Goal: Information Seeking & Learning: Learn about a topic

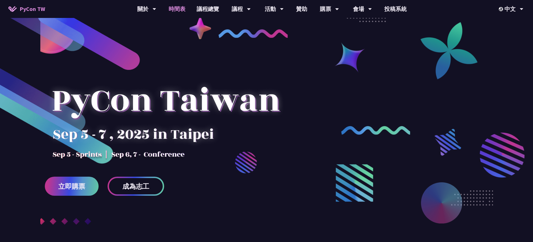
click at [174, 12] on link "時間表" at bounding box center [177, 9] width 28 height 18
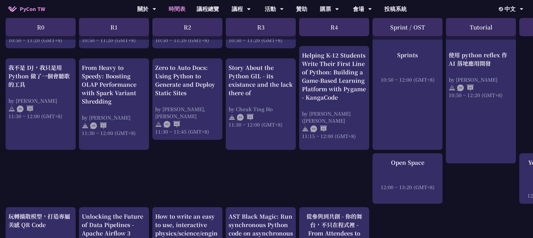
scroll to position [267, 0]
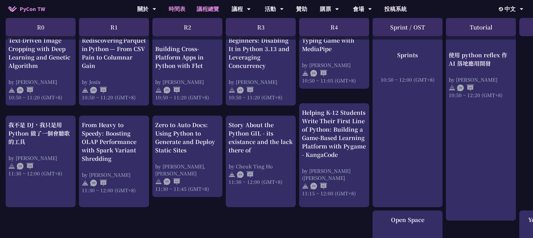
click at [211, 13] on link "議程總覽" at bounding box center [208, 9] width 34 height 18
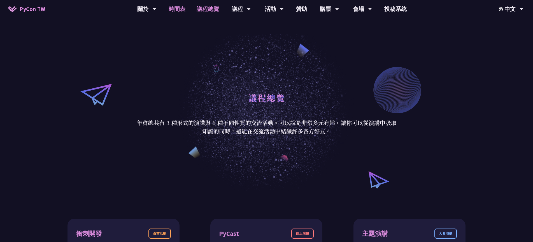
click at [173, 12] on link "時間表" at bounding box center [177, 9] width 28 height 18
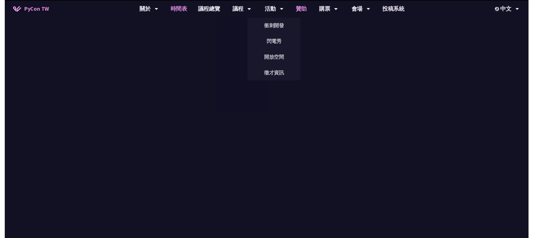
scroll to position [267, 0]
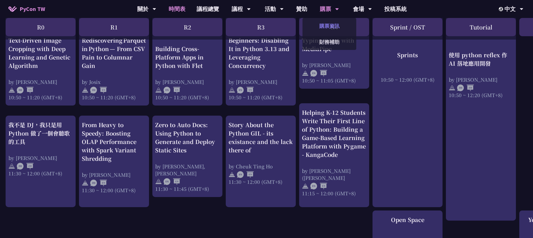
click at [333, 25] on link "購票資訊" at bounding box center [330, 25] width 54 height 13
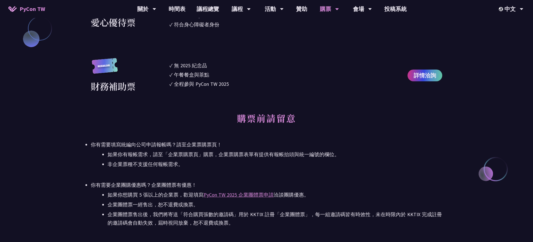
scroll to position [375, 0]
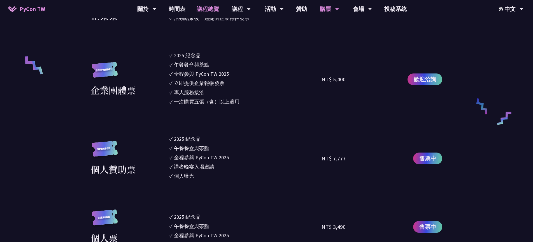
click at [216, 11] on link "議程總覽" at bounding box center [208, 9] width 34 height 18
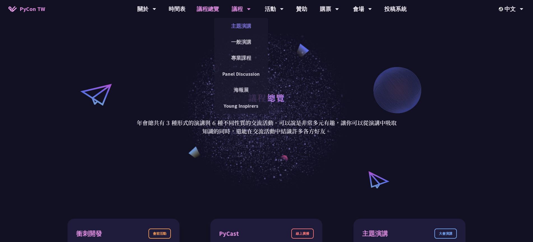
click at [239, 29] on link "主題演講" at bounding box center [241, 25] width 54 height 13
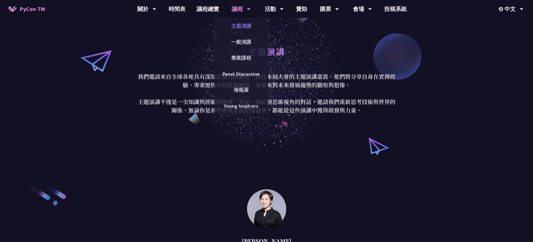
click at [242, 30] on link "主題演講" at bounding box center [241, 25] width 54 height 13
click at [242, 43] on link "一般演講" at bounding box center [241, 41] width 54 height 13
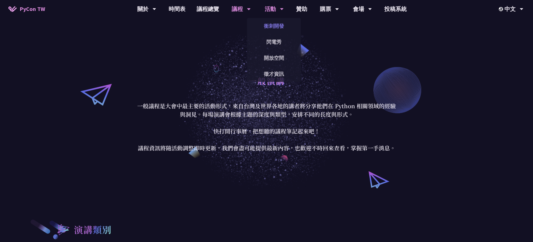
click at [279, 27] on link "衝刺開發" at bounding box center [274, 25] width 54 height 13
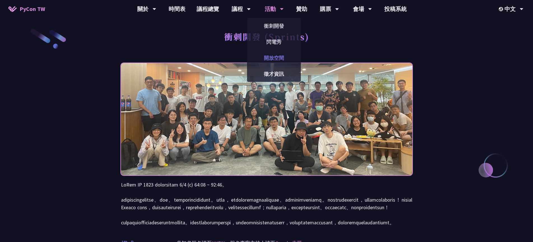
drag, startPoint x: 278, startPoint y: 55, endPoint x: 275, endPoint y: 59, distance: 5.0
click at [275, 59] on link "開放空間" at bounding box center [274, 57] width 54 height 13
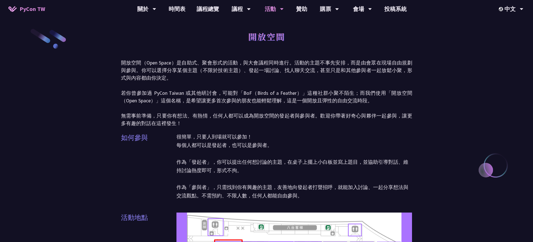
click at [240, 107] on p "開放空間（Open Space）是自助式、聚會形式的活動，與大會議程同時進行。活動的主題不事先安排，而是由會眾在現場自由規劃與參與。你可以選擇分享某個主題（不…" at bounding box center [266, 93] width 291 height 68
drag, startPoint x: 240, startPoint y: 107, endPoint x: 360, endPoint y: 23, distance: 146.1
click at [357, 24] on link "會場資訊" at bounding box center [362, 25] width 54 height 13
